Goal: Transaction & Acquisition: Purchase product/service

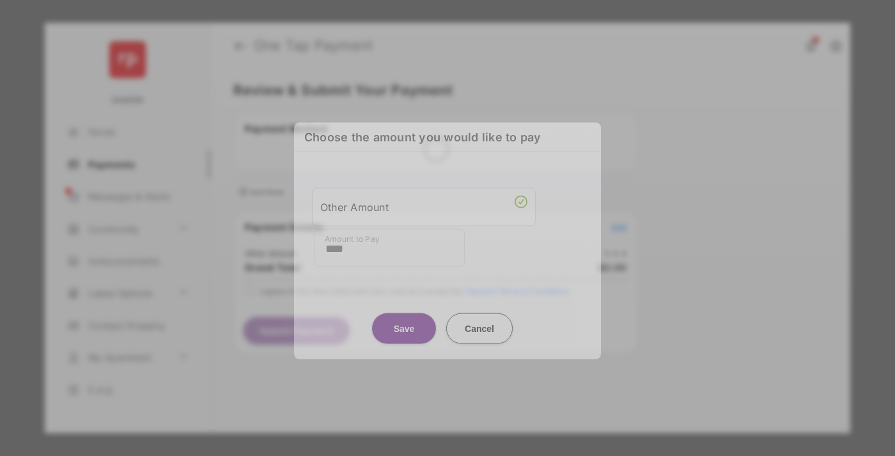
type input "****"
click at [404, 316] on button "Save" at bounding box center [404, 328] width 64 height 31
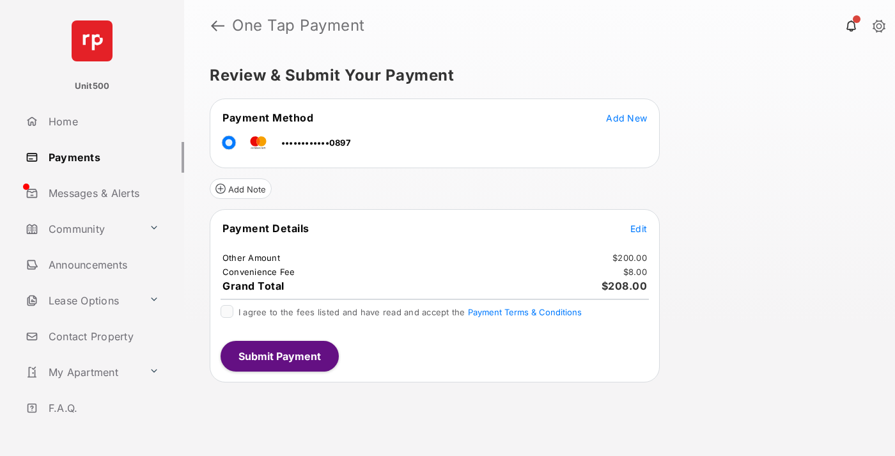
click at [639, 228] on span "Edit" at bounding box center [638, 228] width 17 height 11
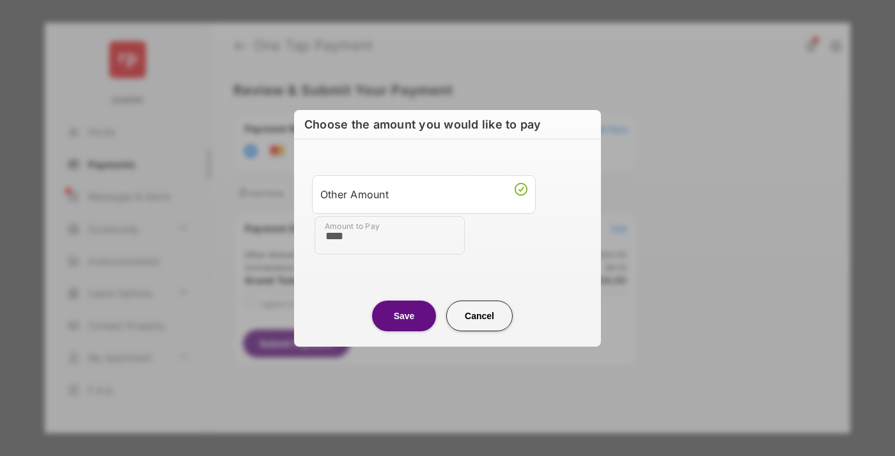
click at [404, 315] on button "Save" at bounding box center [404, 315] width 64 height 31
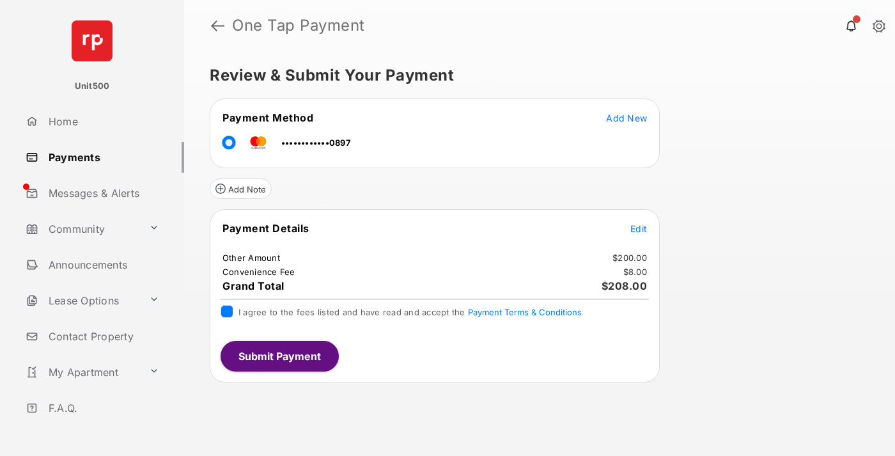
click at [279, 355] on button "Submit Payment" at bounding box center [280, 356] width 118 height 31
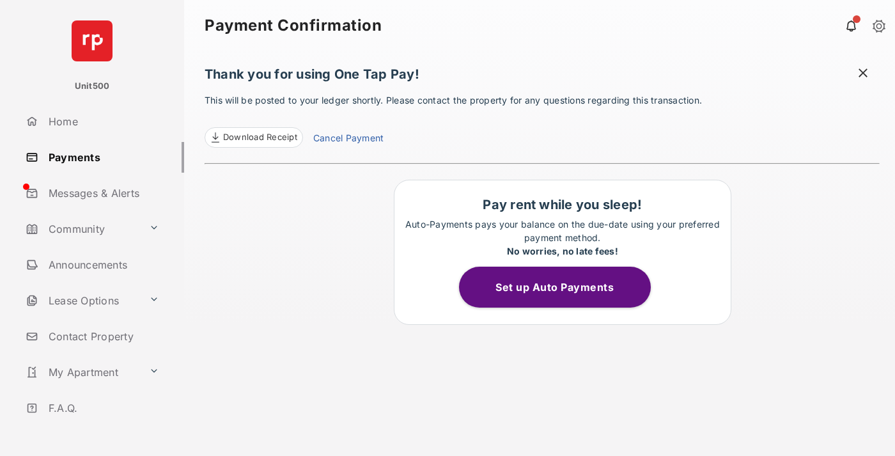
click at [863, 74] on span at bounding box center [863, 74] width 13 height 16
